Goal: Information Seeking & Learning: Learn about a topic

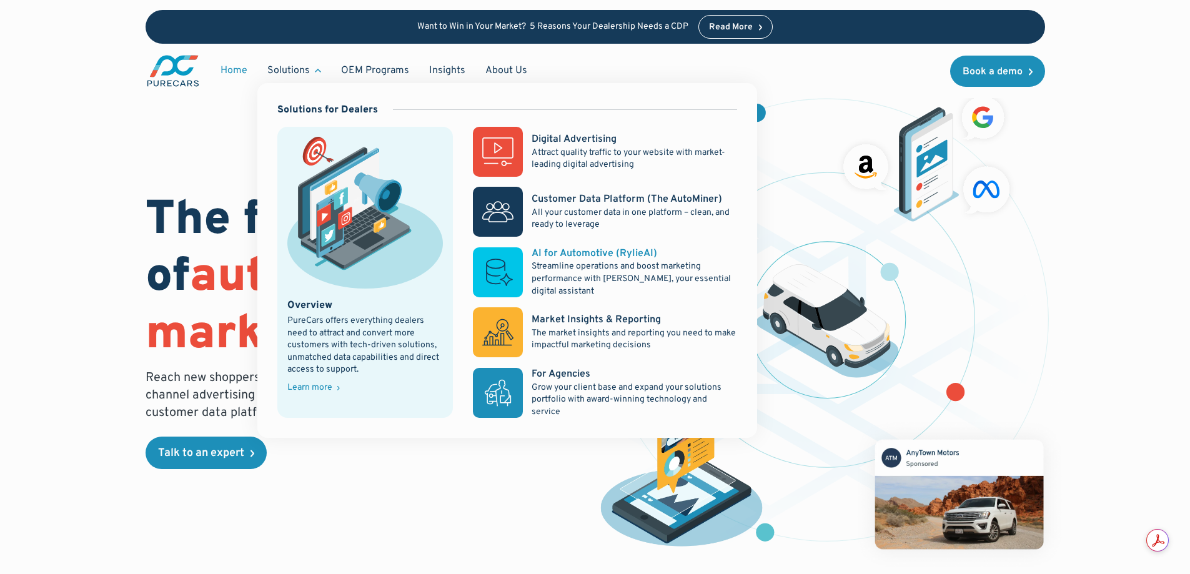
click at [584, 264] on p "Streamline operations and boost marketing performance with [PERSON_NAME], your …" at bounding box center [634, 279] width 205 height 37
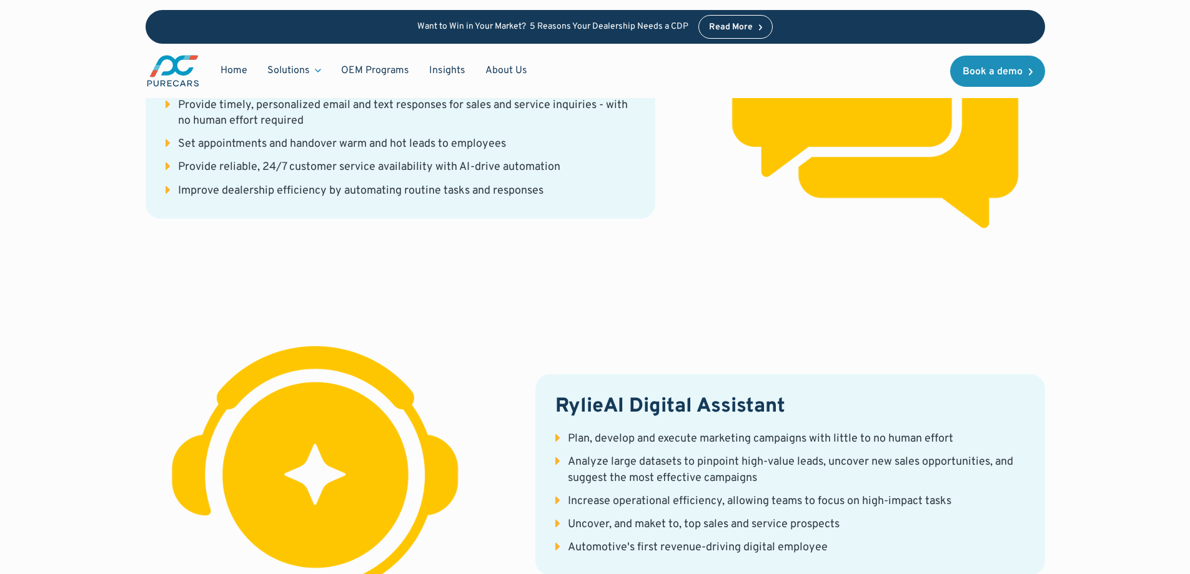
scroll to position [1812, 0]
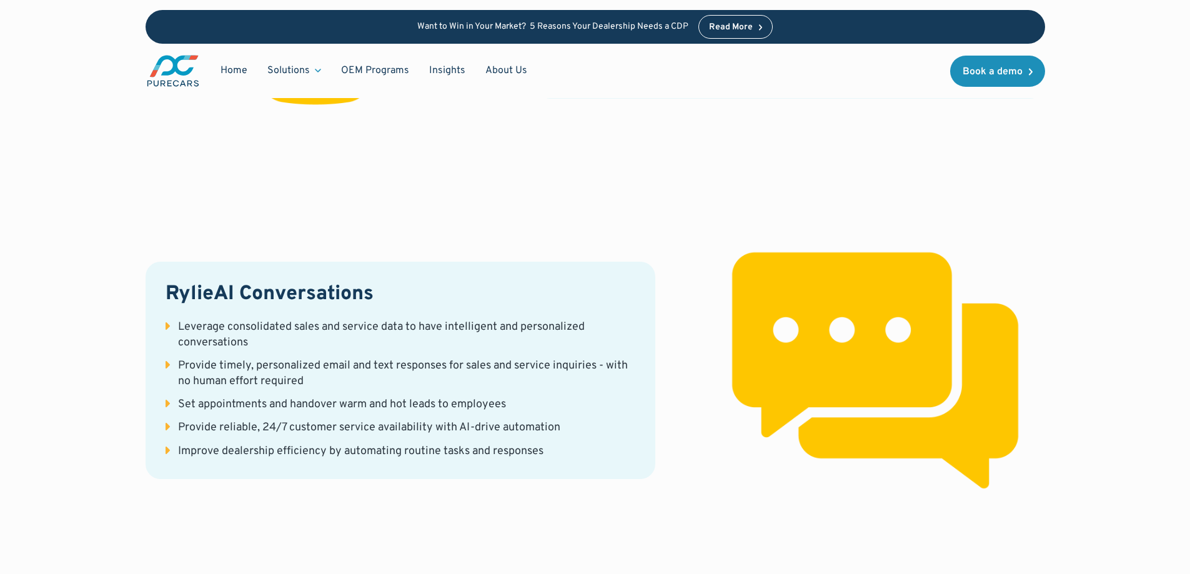
click at [756, 36] on link "Read More" at bounding box center [736, 27] width 75 height 24
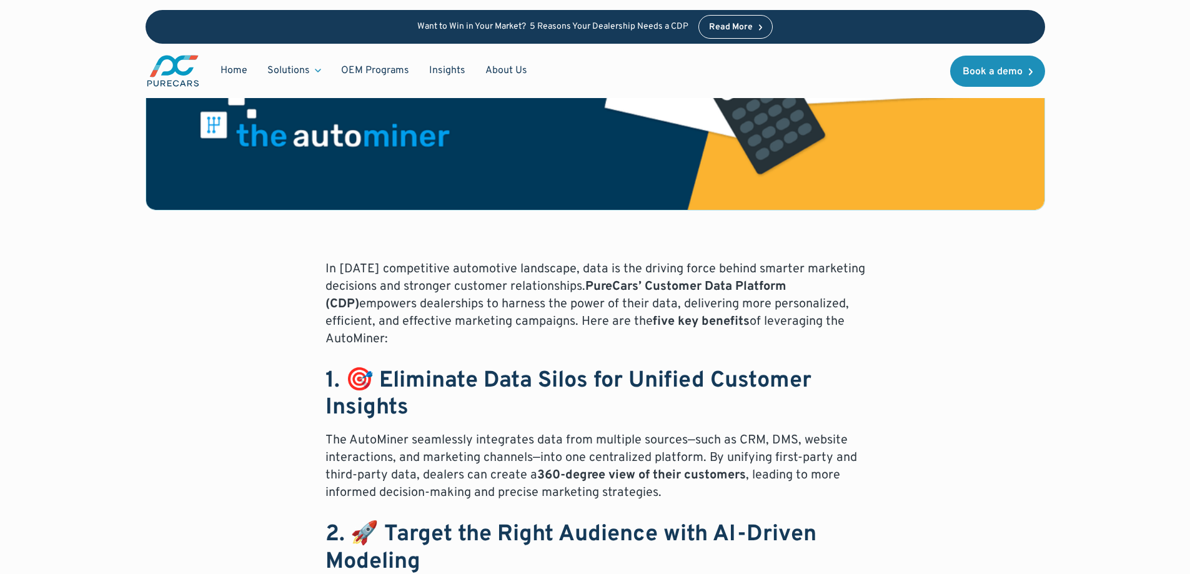
scroll to position [375, 0]
